Goal: Book appointment/travel/reservation

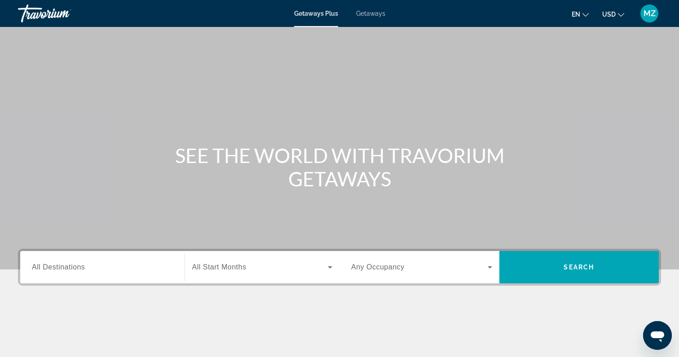
click at [652, 17] on span "MZ" at bounding box center [650, 13] width 12 height 9
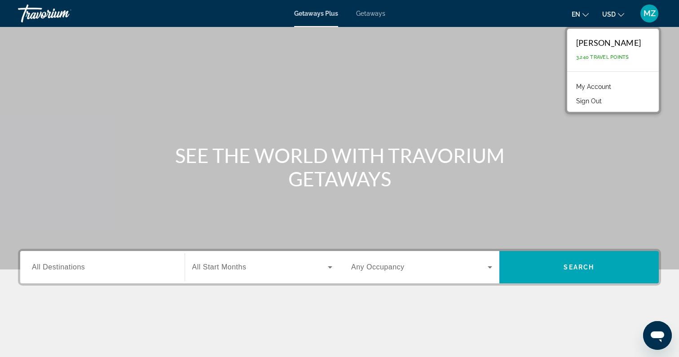
click at [652, 17] on span "MZ" at bounding box center [650, 13] width 12 height 9
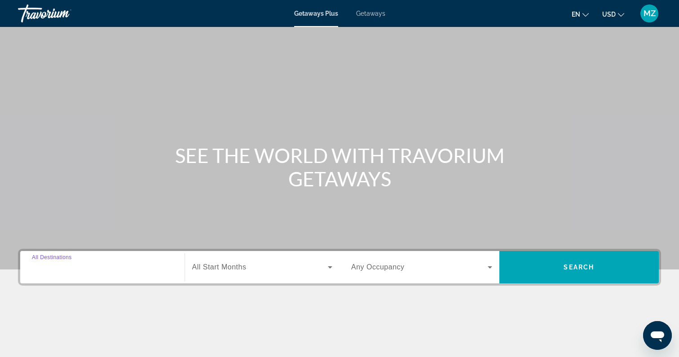
click at [146, 272] on input "Destination All Destinations" at bounding box center [102, 267] width 141 height 11
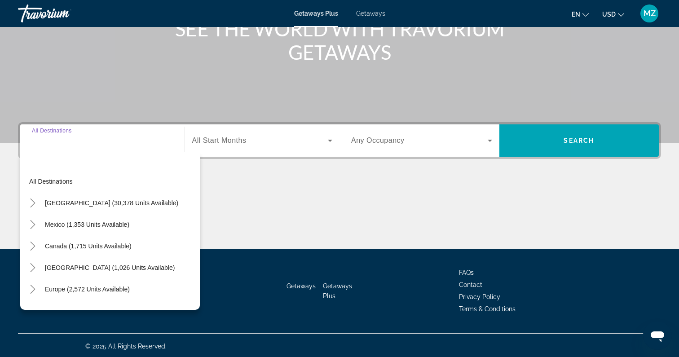
scroll to position [128, 0]
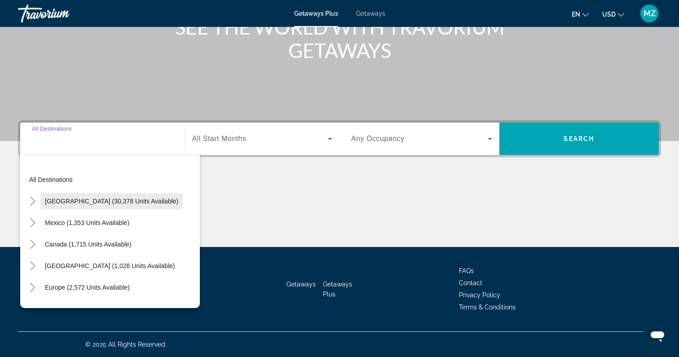
click at [41, 202] on span "Search widget" at bounding box center [111, 201] width 142 height 22
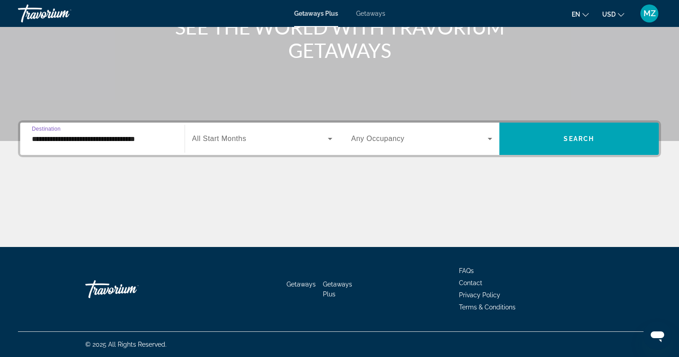
click at [66, 140] on input "**********" at bounding box center [102, 139] width 141 height 11
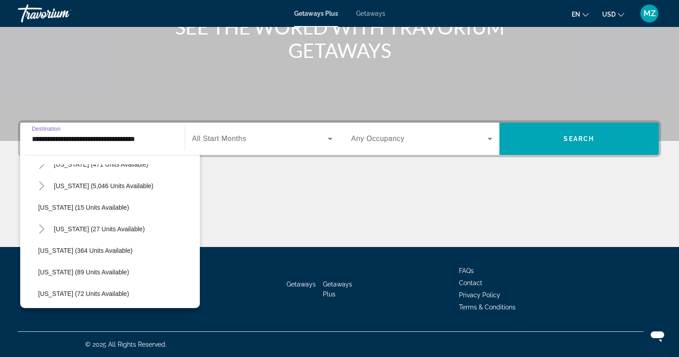
scroll to position [119, 0]
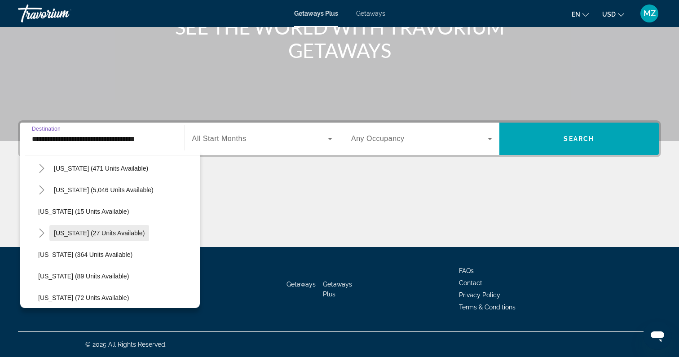
click at [101, 231] on span "[US_STATE] (27 units available)" at bounding box center [99, 233] width 91 height 7
type input "**********"
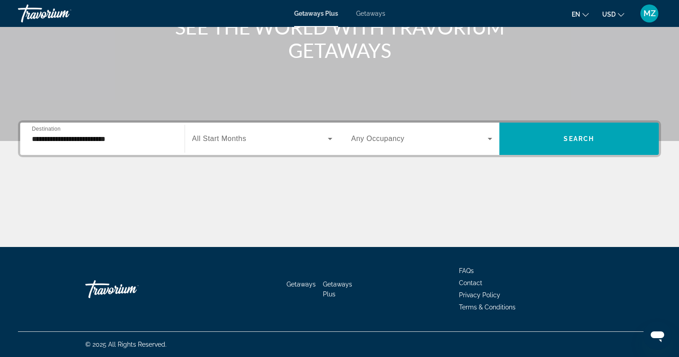
click at [216, 142] on span "All Start Months" at bounding box center [219, 139] width 54 height 8
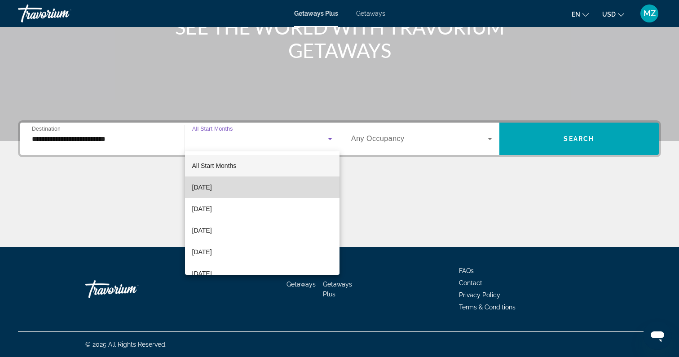
click at [227, 180] on mat-option "[DATE]" at bounding box center [262, 188] width 155 height 22
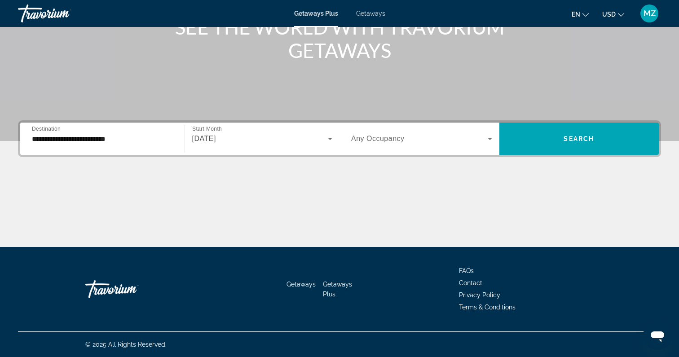
click at [372, 142] on span "Any Occupancy" at bounding box center [377, 139] width 53 height 8
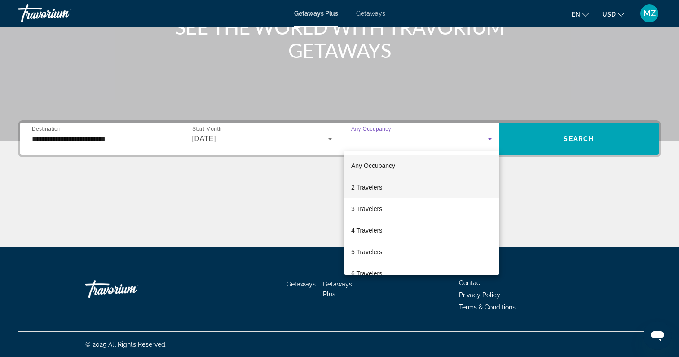
click at [372, 184] on span "2 Travelers" at bounding box center [366, 187] width 31 height 11
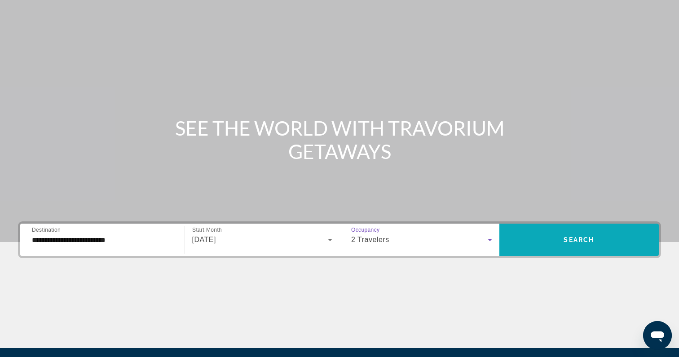
scroll to position [0, 0]
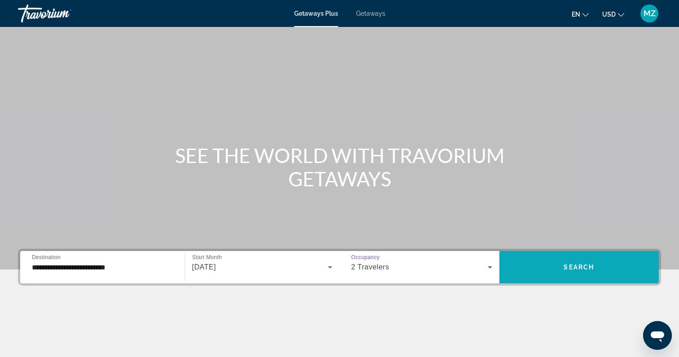
click at [574, 266] on span "Search" at bounding box center [579, 267] width 31 height 7
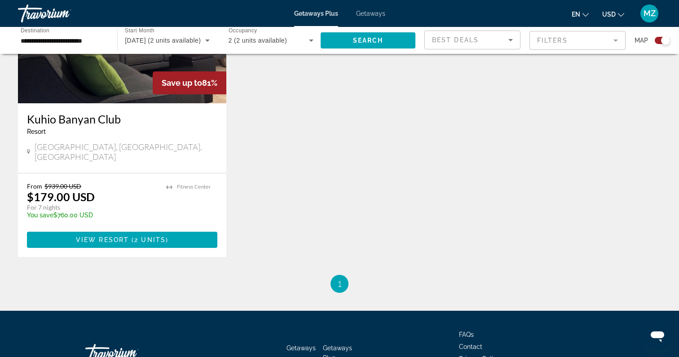
scroll to position [410, 0]
